Goal: Find specific fact: Find specific fact

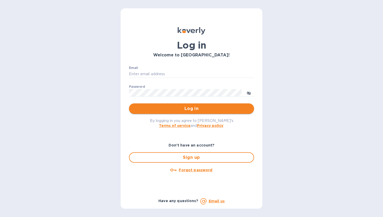
type input "cris@vvwineco.com"
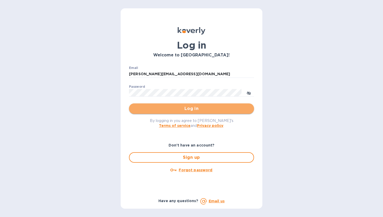
click at [192, 111] on span "Log in" at bounding box center [191, 108] width 117 height 6
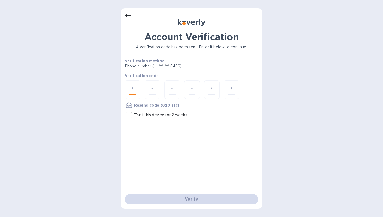
click at [134, 90] on input "number" at bounding box center [132, 90] width 7 height 10
type input "2"
type input "1"
type input "5"
type input "9"
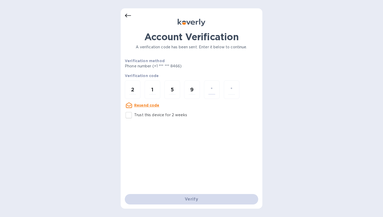
type input "2"
type input "3"
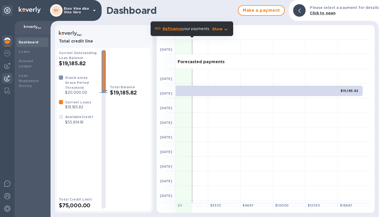
click at [9, 79] on img at bounding box center [7, 78] width 6 height 6
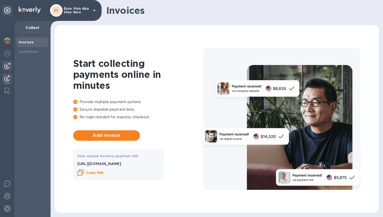
click at [9, 65] on img at bounding box center [7, 66] width 6 height 6
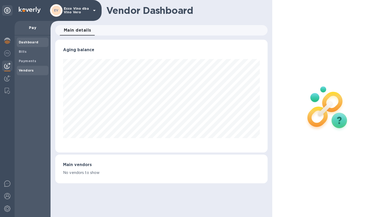
scroll to position [113, 212]
click at [29, 69] on b "Vendors" at bounding box center [26, 70] width 15 height 4
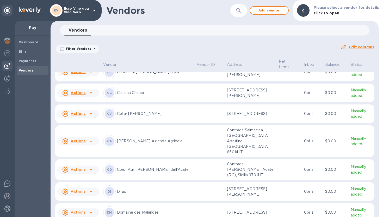
scroll to position [389, 0]
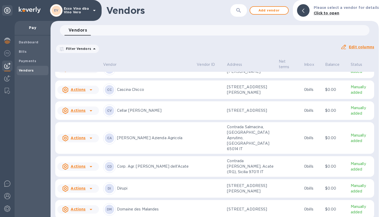
click at [204, 130] on td at bounding box center [210, 138] width 30 height 32
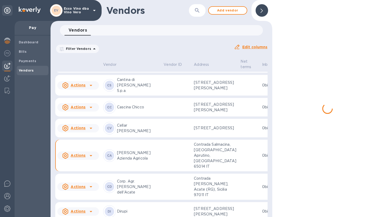
scroll to position [453, 0]
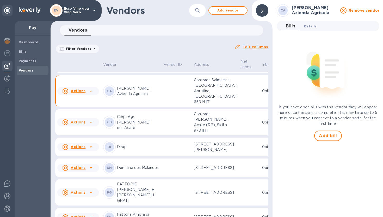
click at [310, 26] on span "Details 0" at bounding box center [310, 25] width 13 height 5
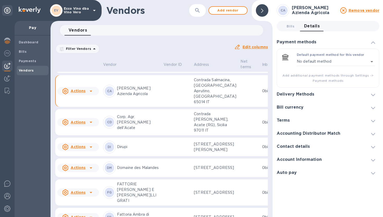
click at [306, 94] on h3 "Delivery Methods" at bounding box center [296, 94] width 38 height 5
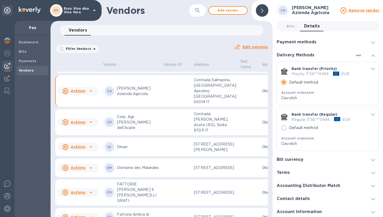
click at [371, 69] on icon "default-method" at bounding box center [373, 69] width 4 height 2
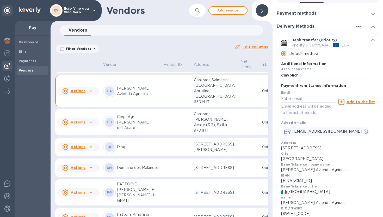
scroll to position [30, 0]
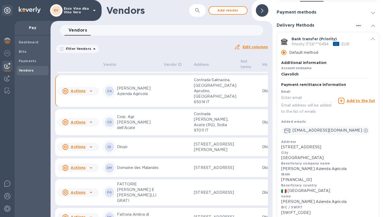
drag, startPoint x: 282, startPoint y: 169, endPoint x: 344, endPoint y: 167, distance: 61.8
click at [344, 167] on p "[PERSON_NAME] Azienda Agricola" at bounding box center [328, 168] width 94 height 5
copy p "[PERSON_NAME] Azienda Agricola"
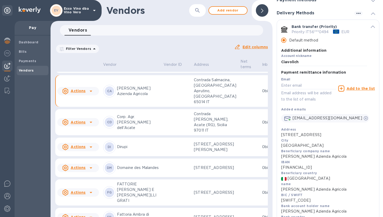
scroll to position [42, 0]
drag, startPoint x: 282, startPoint y: 135, endPoint x: 318, endPoint y: 133, distance: 36.3
click at [318, 133] on p "[STREET_ADDRESS]" at bounding box center [328, 133] width 94 height 5
copy p "[STREET_ADDRESS]"
drag, startPoint x: 281, startPoint y: 167, endPoint x: 345, endPoint y: 166, distance: 63.6
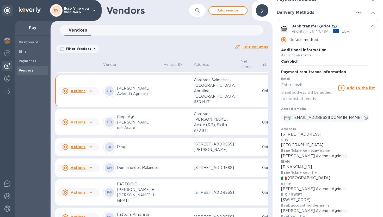
click at [345, 166] on p "[FINANCIAL_ID]" at bounding box center [328, 166] width 94 height 5
copy p "[FINANCIAL_ID]"
